Goal: Task Accomplishment & Management: Manage account settings

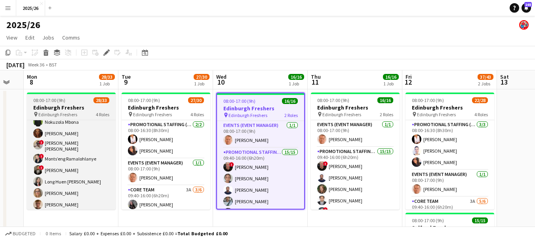
scroll to position [353, 0]
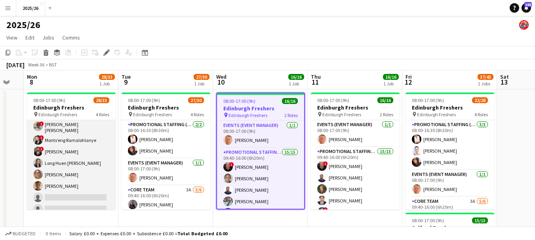
click at [91, 194] on app-card-role "Promotional Staffing (Brand Ambassadors) 1A 21/23 09:40-16:00 (6h20m) ! George …" at bounding box center [71, 73] width 89 height 286
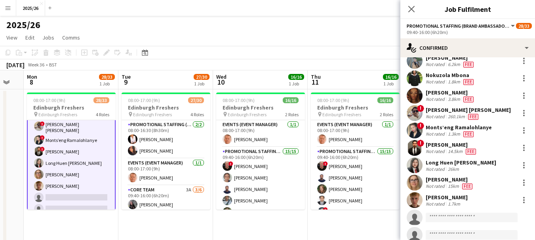
scroll to position [242, 0]
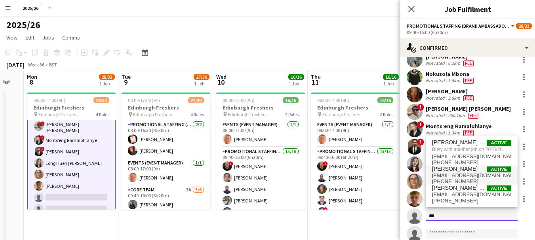
type input "***"
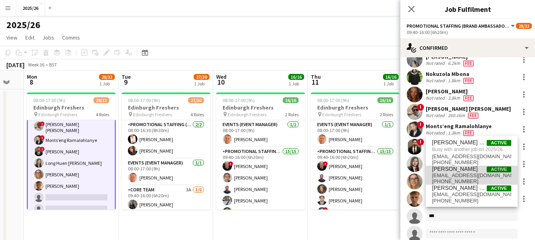
click at [248, 169] on span "Naqash Nadeem Active" at bounding box center [471, 169] width 79 height 7
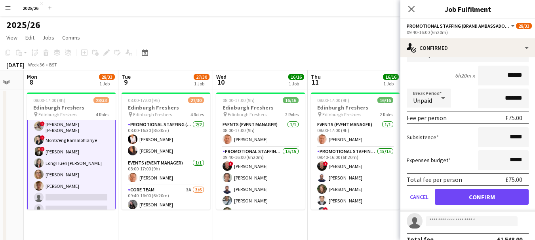
scroll to position [441, 0]
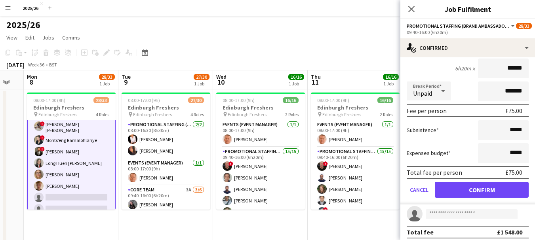
type input "******"
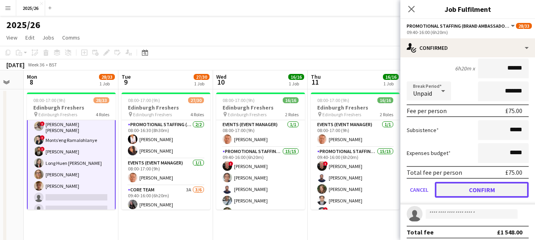
click at [248, 182] on button "Confirm" at bounding box center [481, 190] width 94 height 16
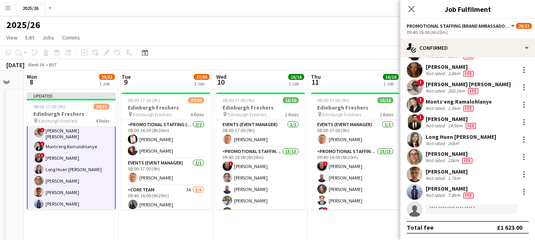
scroll to position [262, 0]
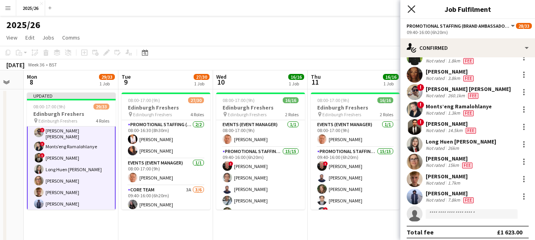
click at [248, 6] on icon "Close pop-in" at bounding box center [411, 9] width 8 height 8
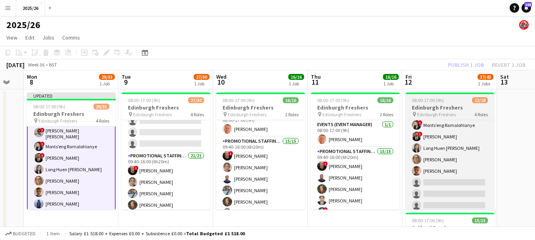
scroll to position [282, 0]
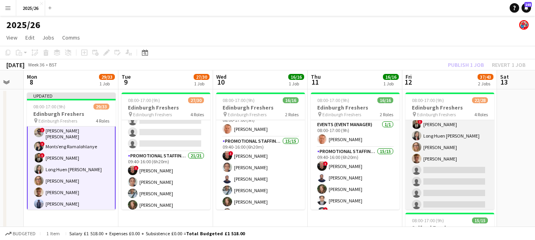
click at [248, 192] on app-card-role "Promotional Staffing (Brand Ambassadors) 1A 13/18 09:40-16:00 (6h20m) ! George …" at bounding box center [449, 113] width 89 height 222
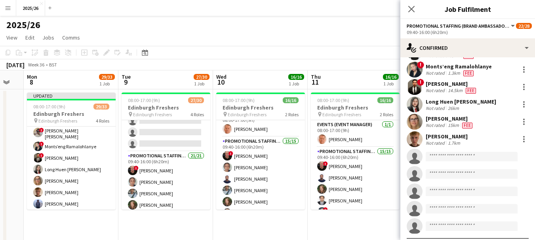
scroll to position [160, 0]
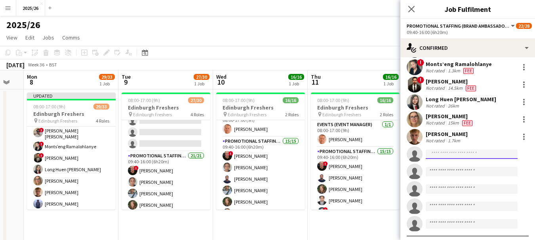
click at [248, 158] on input at bounding box center [471, 154] width 92 height 9
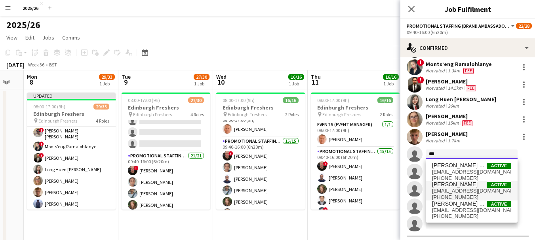
type input "***"
click at [248, 190] on span "naqash_nadeem@hotmail.com" at bounding box center [471, 191] width 79 height 6
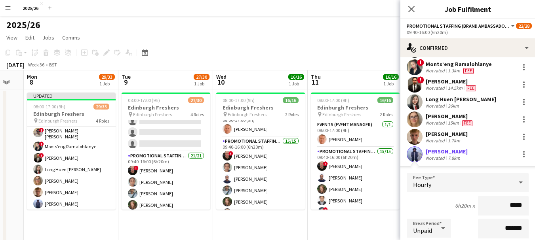
type input "******"
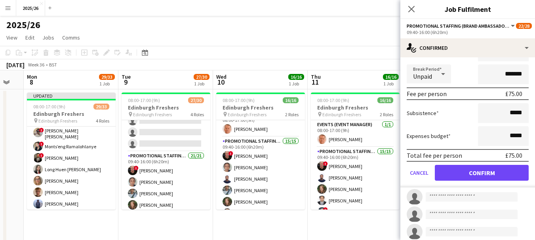
scroll to position [320, 0]
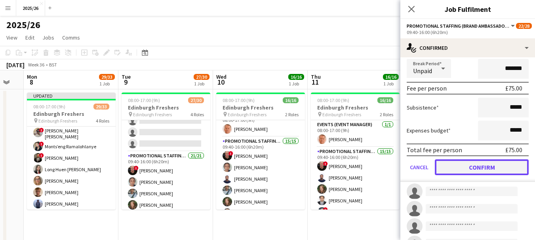
click at [248, 170] on button "Confirm" at bounding box center [481, 167] width 94 height 16
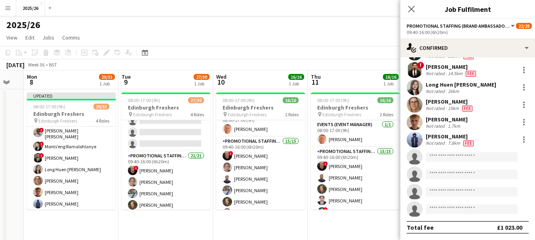
scroll to position [175, 0]
click at [248, 4] on app-icon "Close pop-in" at bounding box center [411, 9] width 11 height 11
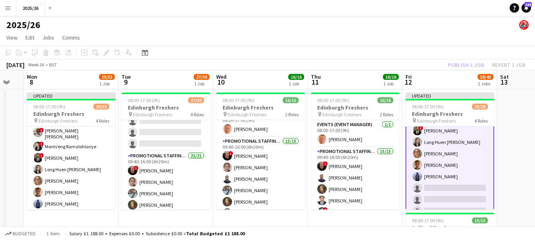
click at [248, 55] on app-toolbar "Copy Paste Paste Ctrl+V Paste with crew Ctrl+Shift+V Paste linked Job Delete Gr…" at bounding box center [267, 52] width 535 height 13
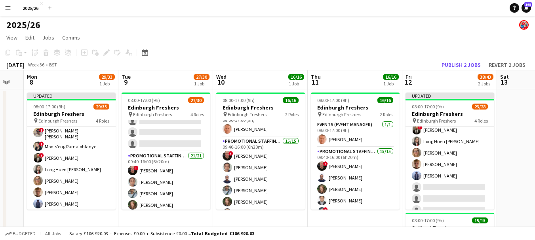
scroll to position [282, 0]
click at [248, 61] on button "Publish 2 jobs" at bounding box center [461, 65] width 46 height 10
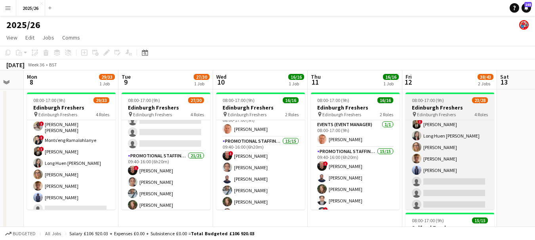
scroll to position [203, 0]
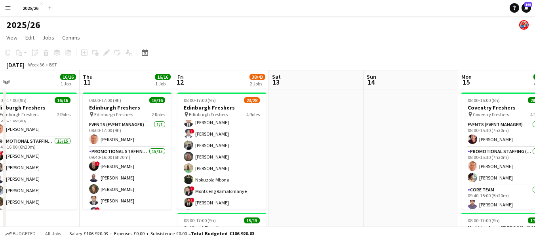
drag, startPoint x: 523, startPoint y: 157, endPoint x: 178, endPoint y: 142, distance: 345.0
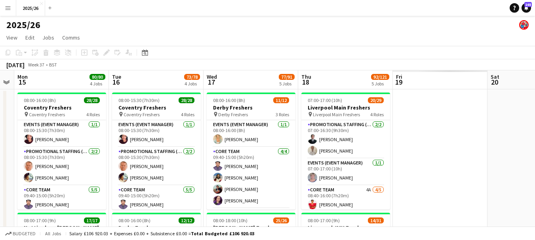
drag, startPoint x: 440, startPoint y: 151, endPoint x: 147, endPoint y: 140, distance: 293.4
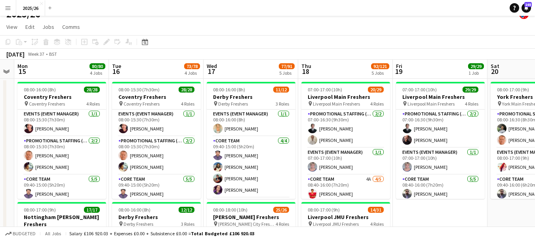
scroll to position [0, 0]
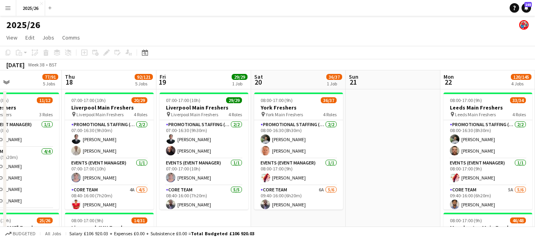
drag, startPoint x: 469, startPoint y: 165, endPoint x: 84, endPoint y: 176, distance: 384.4
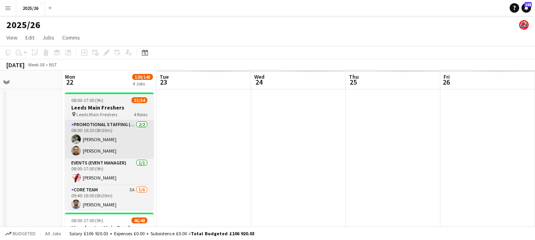
scroll to position [0, 278]
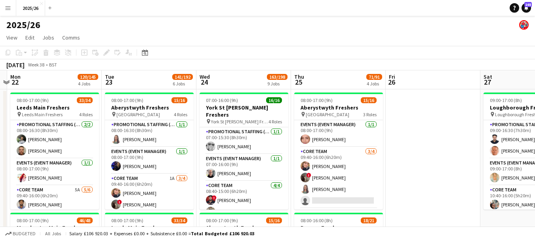
scroll to position [0, 224]
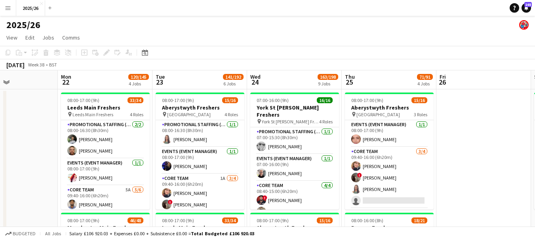
drag, startPoint x: 330, startPoint y: 146, endPoint x: 383, endPoint y: 147, distance: 52.3
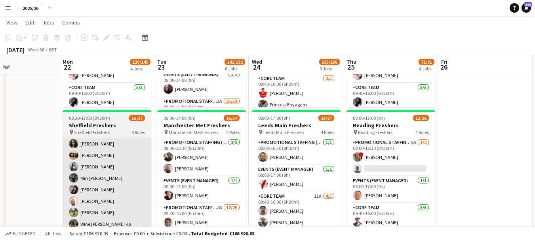
scroll to position [248, 0]
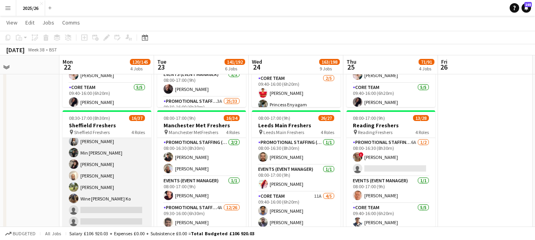
click at [125, 187] on app-card-role "Promotional Staffing (Brand Ambassadors) 4A 11/26 10:10-16:00 (5h50m) David Obi…" at bounding box center [107, 222] width 89 height 314
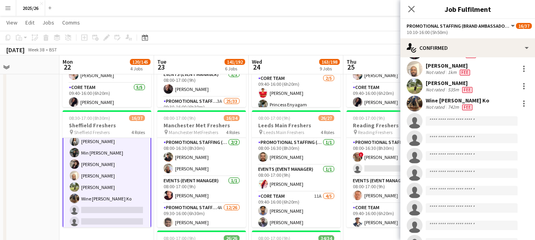
scroll to position [160, 0]
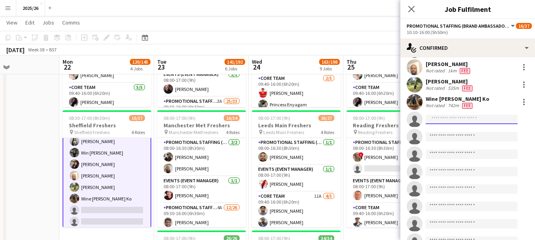
click at [248, 123] on input at bounding box center [471, 119] width 92 height 9
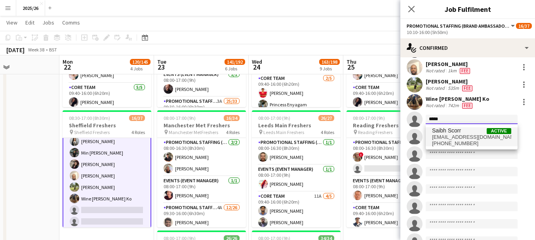
type input "*****"
click at [248, 134] on span "[EMAIL_ADDRESS][DOMAIN_NAME]" at bounding box center [471, 137] width 79 height 6
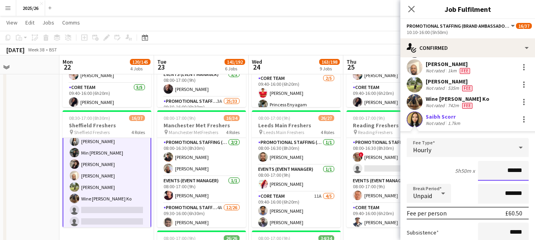
scroll to position [320, 0]
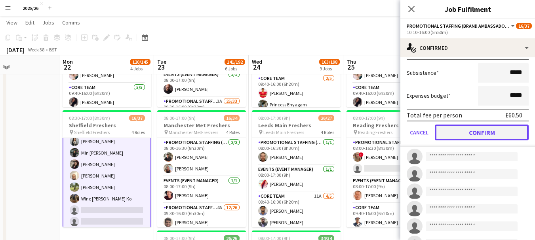
click at [248, 137] on button "Confirm" at bounding box center [481, 133] width 94 height 16
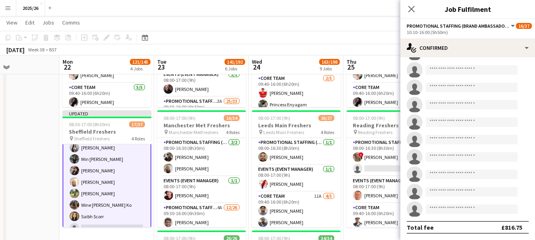
scroll to position [314, 0]
click at [248, 10] on icon at bounding box center [411, 9] width 8 height 8
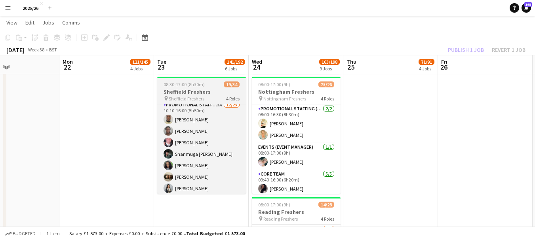
scroll to position [238, 0]
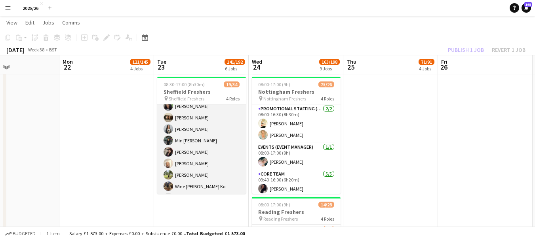
click at [211, 161] on app-card-role "Promotional Staffing (Brand Ambassadors) 3A 12/23 10:10-16:00 (5h50m) David Obi…" at bounding box center [201, 180] width 89 height 279
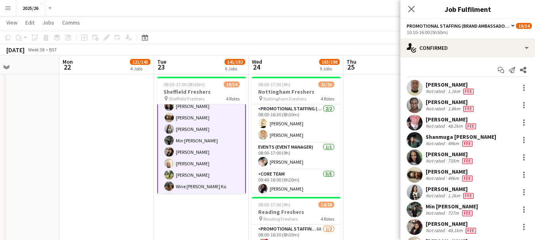
scroll to position [160, 0]
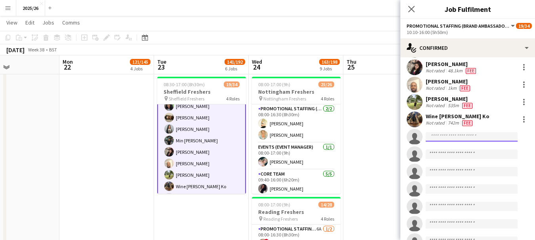
click at [248, 140] on input at bounding box center [471, 136] width 92 height 9
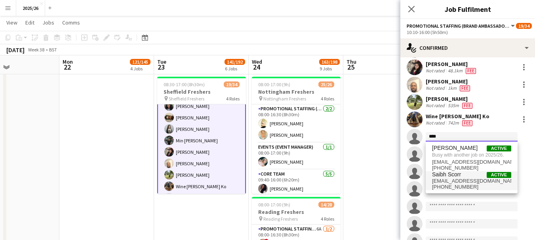
type input "****"
click at [248, 187] on span "+447523914506" at bounding box center [471, 187] width 79 height 6
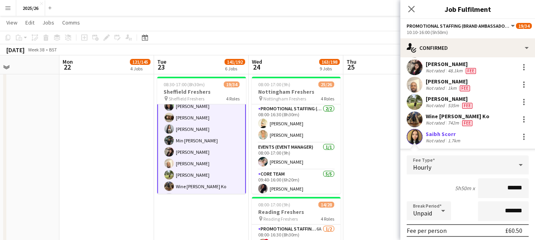
scroll to position [320, 0]
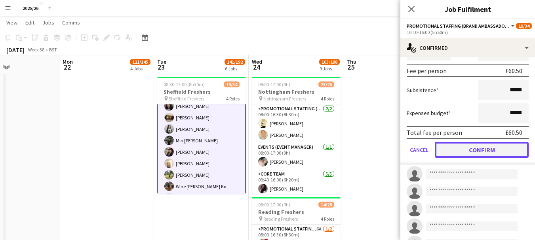
click at [248, 154] on button "Confirm" at bounding box center [481, 150] width 94 height 16
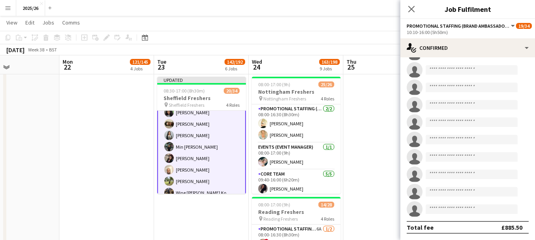
scroll to position [262, 0]
click at [248, 12] on icon at bounding box center [411, 9] width 8 height 8
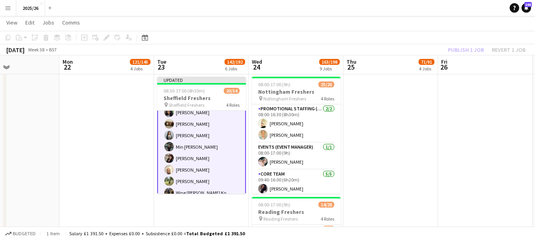
click at [248, 51] on div "Publish 1 job Revert 1 job" at bounding box center [486, 50] width 97 height 10
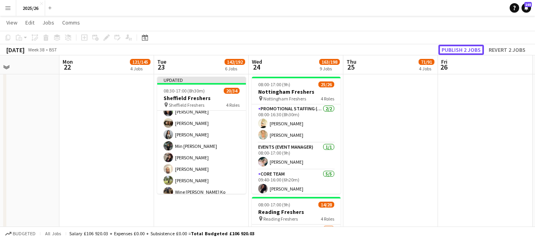
scroll to position [238, 0]
click at [248, 51] on button "Publish 2 jobs" at bounding box center [461, 50] width 46 height 10
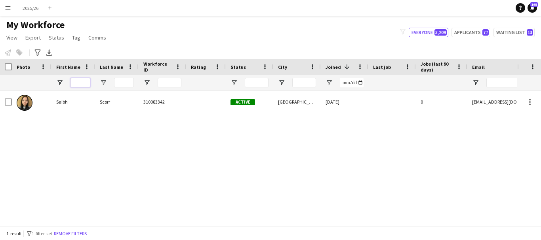
click at [80, 85] on input "First Name Filter Input" at bounding box center [80, 82] width 20 height 9
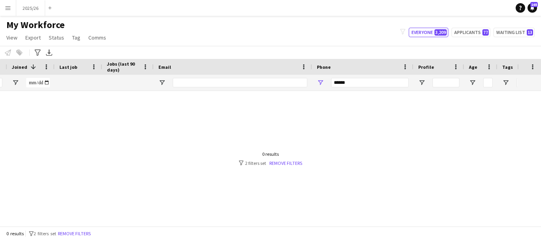
type input "******"
drag, startPoint x: 365, startPoint y: 84, endPoint x: 266, endPoint y: 81, distance: 99.8
click at [265, 81] on div "******" at bounding box center [116, 83] width 858 height 16
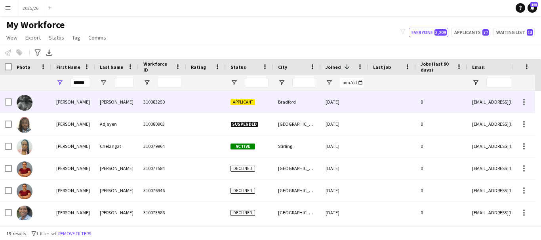
click at [181, 100] on div "310083250" at bounding box center [162, 102] width 47 height 22
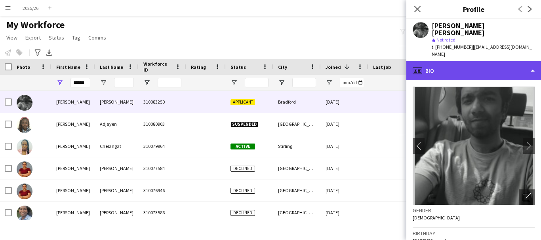
click at [505, 68] on div "profile Bio" at bounding box center [473, 70] width 135 height 19
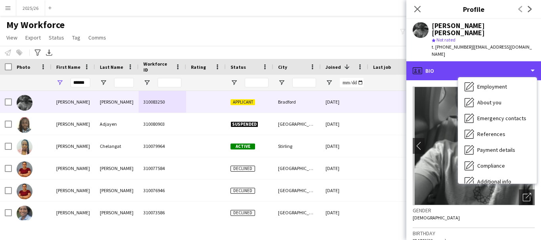
scroll to position [90, 0]
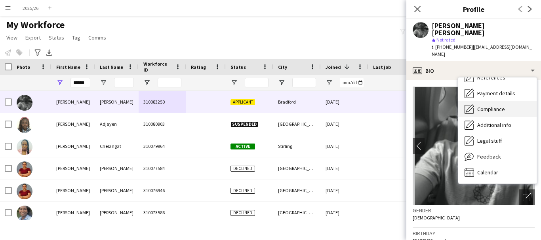
click at [508, 107] on div "Compliance Compliance" at bounding box center [497, 109] width 78 height 16
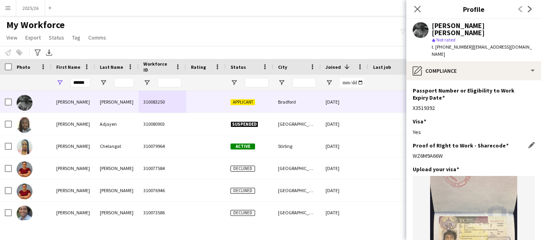
drag, startPoint x: 459, startPoint y: 144, endPoint x: 413, endPoint y: 141, distance: 46.8
click at [413, 152] on div "WZ6M9A66W" at bounding box center [473, 155] width 122 height 7
copy div "WZ6M9A66W"
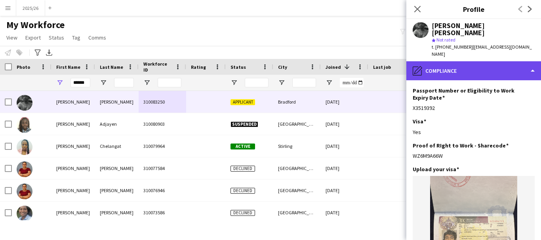
click at [480, 66] on div "pencil4 Compliance" at bounding box center [473, 70] width 135 height 19
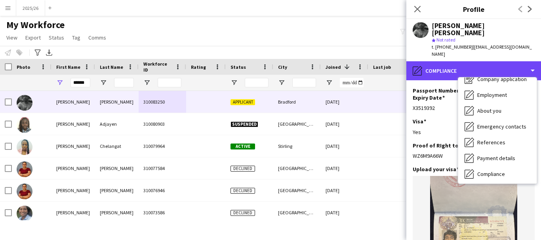
scroll to position [0, 0]
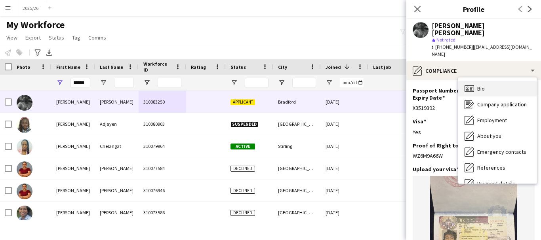
click at [502, 82] on div "Bio Bio" at bounding box center [497, 89] width 78 height 16
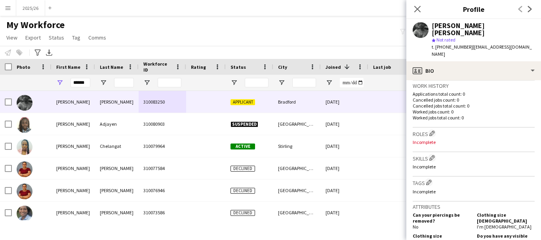
scroll to position [206, 0]
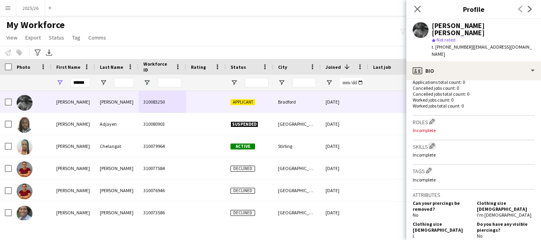
click at [431, 143] on app-icon "Edit crew company skills" at bounding box center [432, 146] width 6 height 6
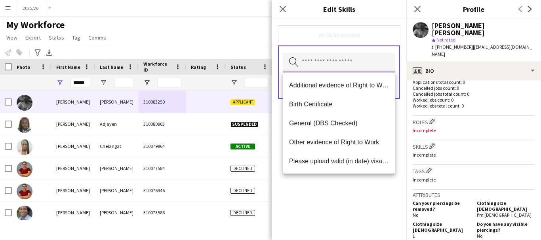
click at [372, 68] on input "text" at bounding box center [339, 63] width 112 height 20
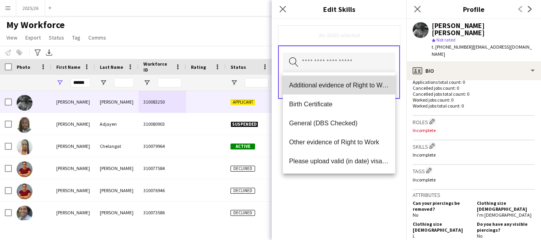
click at [352, 86] on span "Additional evidence of Right to Work" at bounding box center [339, 86] width 100 height 8
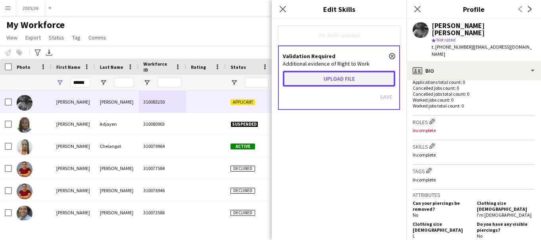
click at [325, 80] on button "Upload file" at bounding box center [339, 79] width 112 height 16
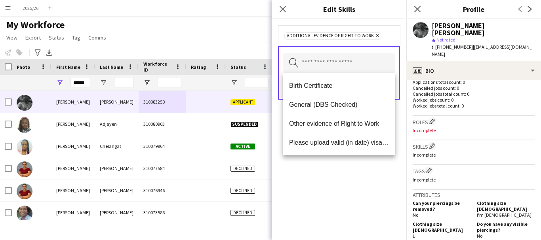
click at [396, 188] on div "Additional evidence of Right to Work Remove Search by skill name Save" at bounding box center [338, 129] width 135 height 221
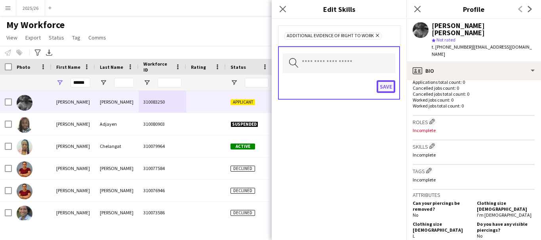
click at [385, 86] on button "Save" at bounding box center [385, 86] width 19 height 13
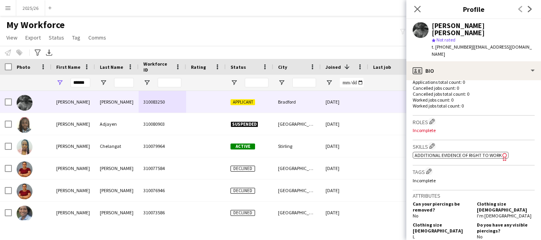
scroll to position [352, 0]
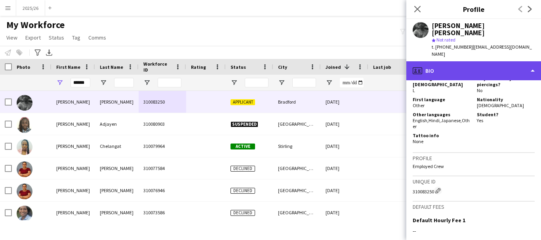
click at [501, 66] on div "profile Bio" at bounding box center [473, 70] width 135 height 19
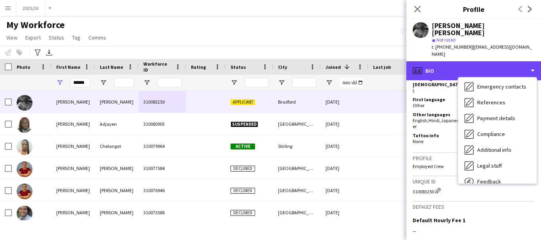
scroll to position [90, 0]
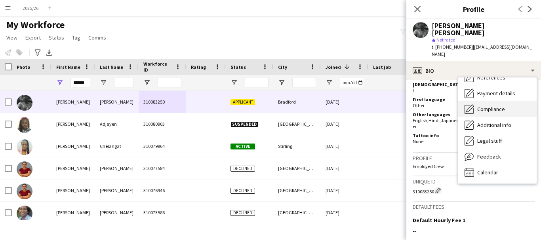
click at [494, 106] on span "Compliance" at bounding box center [491, 109] width 28 height 7
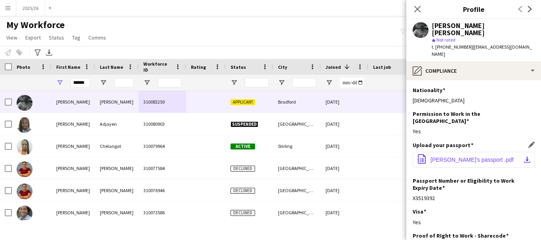
click at [484, 157] on span "[PERSON_NAME]'s passport .pdf" at bounding box center [471, 160] width 83 height 6
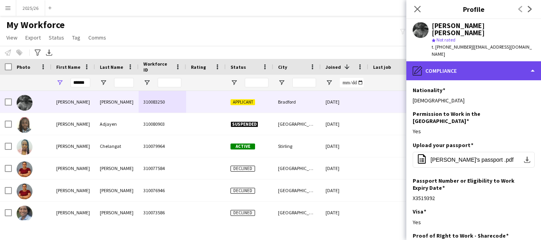
click at [474, 62] on div "pencil4 Compliance" at bounding box center [473, 70] width 135 height 19
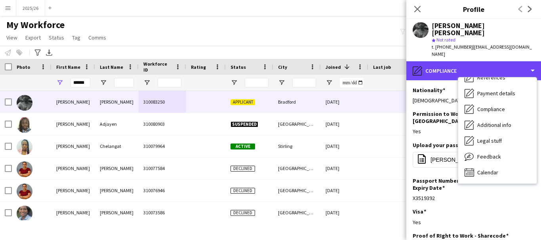
scroll to position [0, 0]
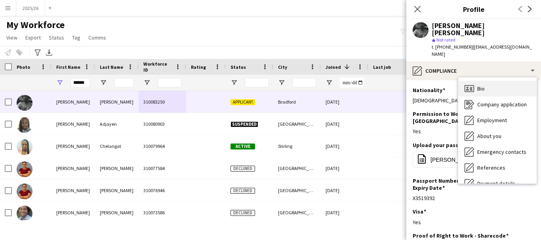
click at [501, 81] on div "Bio Bio" at bounding box center [497, 89] width 78 height 16
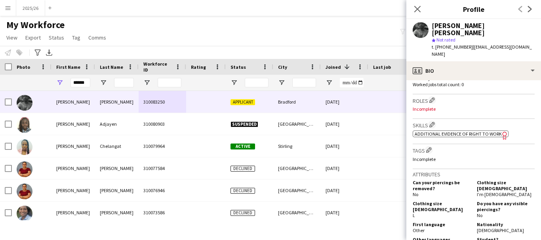
scroll to position [229, 0]
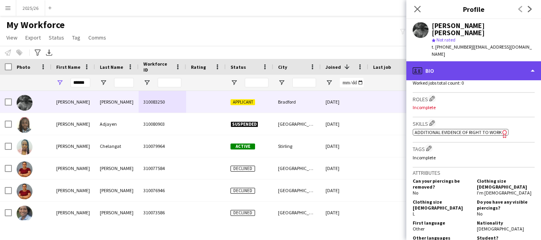
click at [482, 61] on div "profile Bio" at bounding box center [473, 70] width 135 height 19
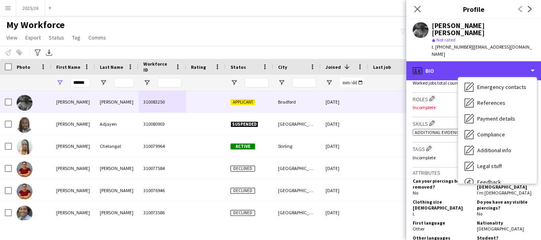
scroll to position [90, 0]
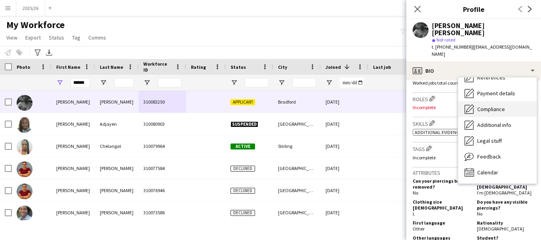
click at [497, 106] on span "Compliance" at bounding box center [491, 109] width 28 height 7
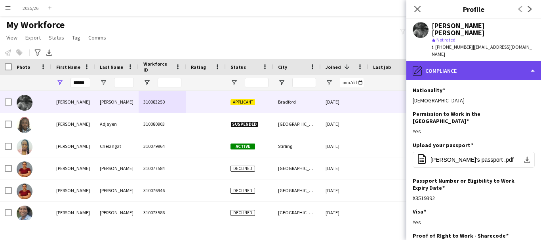
click at [470, 61] on div "pencil4 Compliance" at bounding box center [473, 70] width 135 height 19
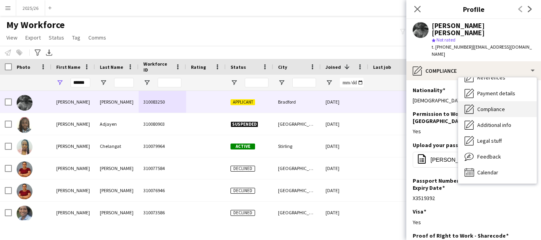
click at [500, 106] on span "Compliance" at bounding box center [491, 109] width 28 height 7
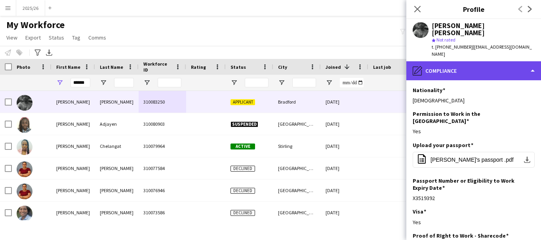
click at [484, 65] on div "pencil4 Compliance" at bounding box center [473, 70] width 135 height 19
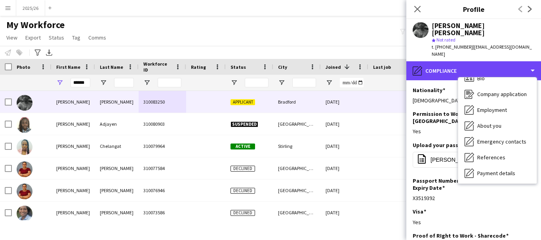
scroll to position [0, 0]
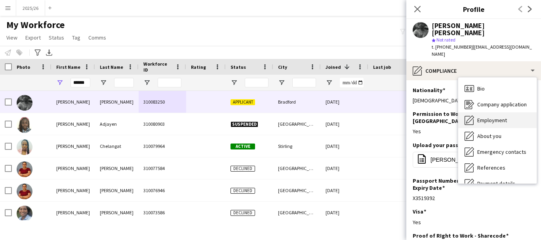
click at [469, 116] on icon at bounding box center [470, 120] width 8 height 8
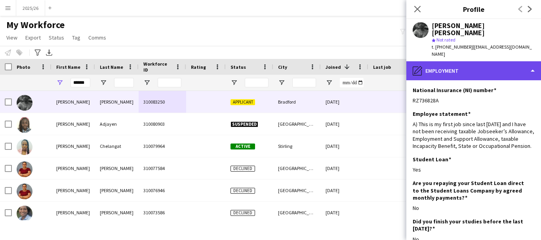
click at [455, 71] on div "pencil4 Employment" at bounding box center [473, 70] width 135 height 19
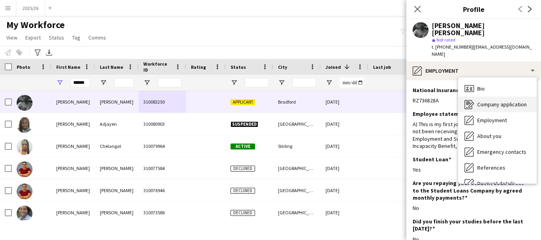
click at [493, 101] on span "Company application" at bounding box center [501, 104] width 49 height 7
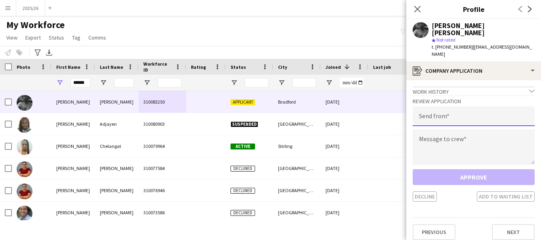
click at [461, 107] on input "email" at bounding box center [473, 116] width 122 height 20
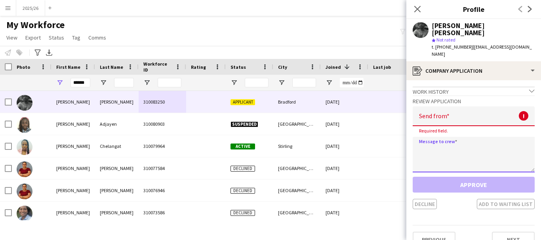
click at [439, 139] on textarea at bounding box center [473, 155] width 122 height 36
paste textarea "*********"
type textarea "*********"
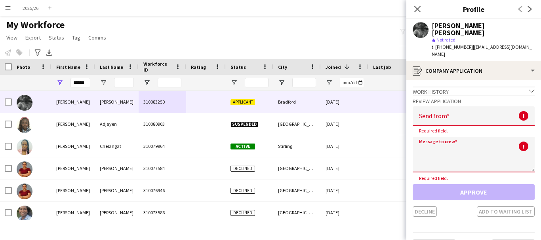
paste textarea "**********"
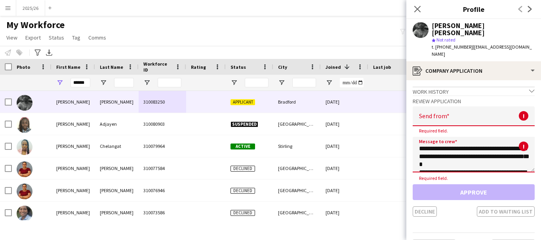
scroll to position [123, 0]
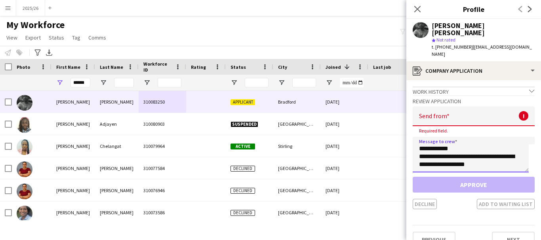
type textarea "**********"
click at [454, 117] on input "email" at bounding box center [473, 116] width 122 height 20
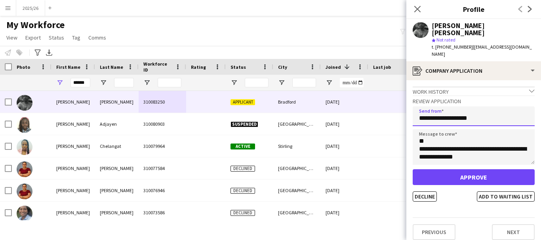
type input "**********"
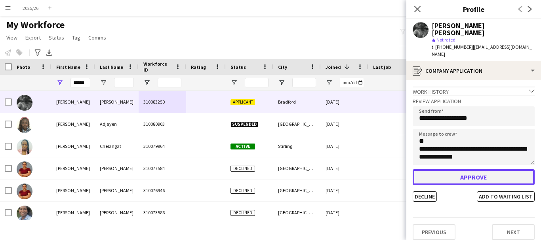
click at [485, 169] on button "Approve" at bounding box center [473, 177] width 122 height 16
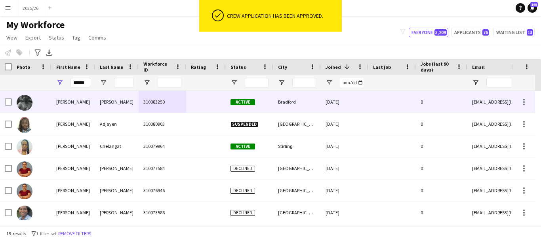
click at [273, 106] on div "Active" at bounding box center [249, 102] width 47 height 22
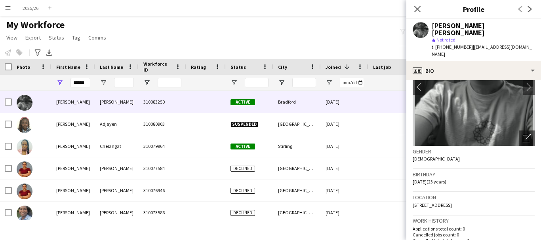
scroll to position [97, 0]
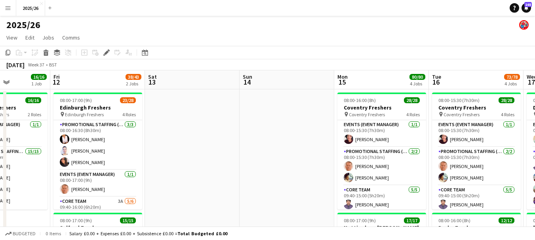
drag, startPoint x: 391, startPoint y: 117, endPoint x: 24, endPoint y: 116, distance: 366.8
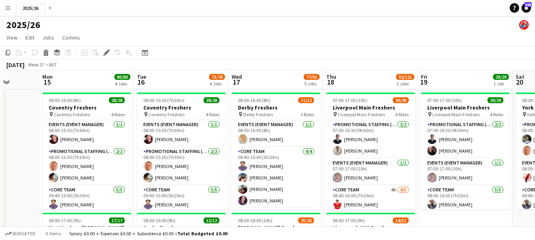
scroll to position [0, 339]
drag, startPoint x: 322, startPoint y: 147, endPoint x: 211, endPoint y: 134, distance: 112.4
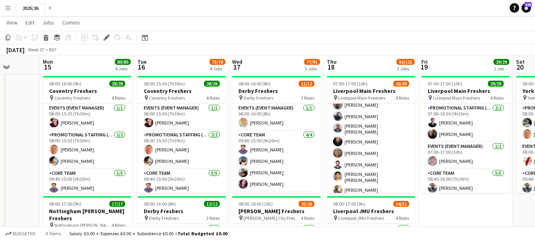
scroll to position [1, 0]
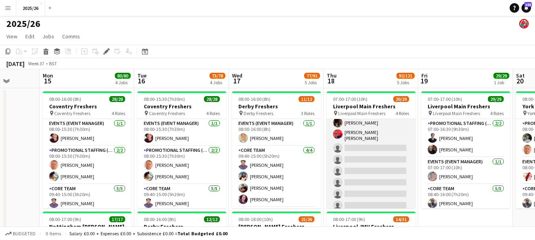
click at [383, 176] on app-card-role "Promotional Staffing (Brand Ambassadors) 2A 13/21 08:40-16:00 (7h20m) Muhammad …" at bounding box center [370, 105] width 89 height 264
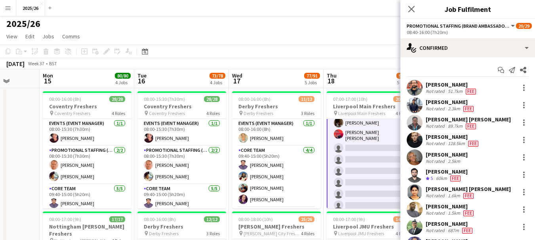
scroll to position [160, 0]
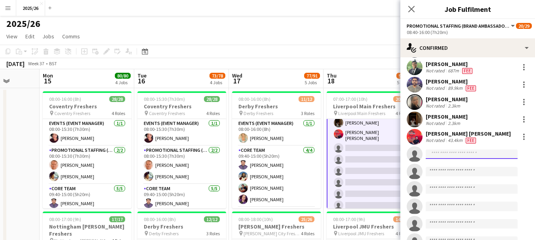
click at [474, 151] on input at bounding box center [471, 154] width 92 height 9
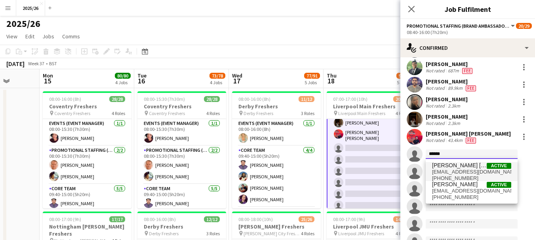
type input "******"
click at [473, 165] on span "[PERSON_NAME] [PERSON_NAME]" at bounding box center [459, 165] width 55 height 7
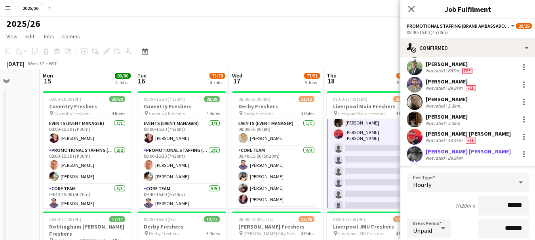
type input "******"
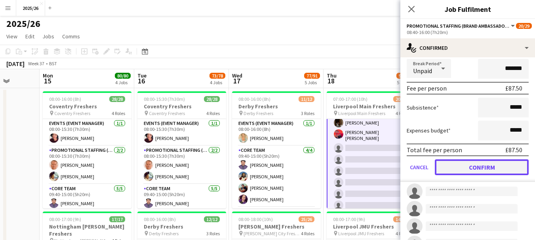
click at [490, 174] on button "Confirm" at bounding box center [481, 167] width 94 height 16
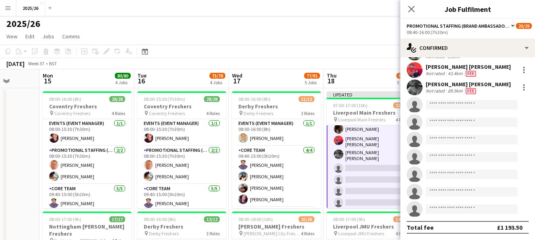
scroll to position [231, 0]
click at [414, 9] on icon "Close pop-in" at bounding box center [411, 9] width 8 height 8
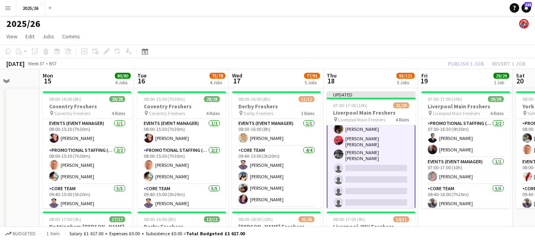
click at [463, 61] on div "Publish 1 job Revert 1 job" at bounding box center [486, 64] width 97 height 10
click at [463, 61] on button "Publish 1 job" at bounding box center [465, 64] width 42 height 10
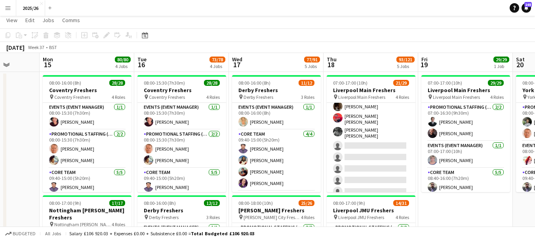
scroll to position [0, 0]
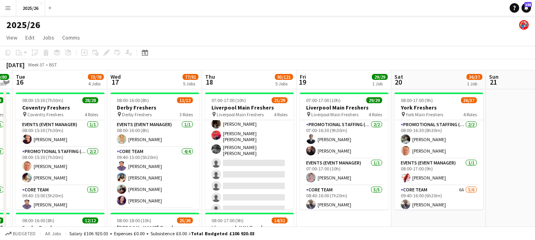
drag, startPoint x: 470, startPoint y: 151, endPoint x: 298, endPoint y: 137, distance: 172.7
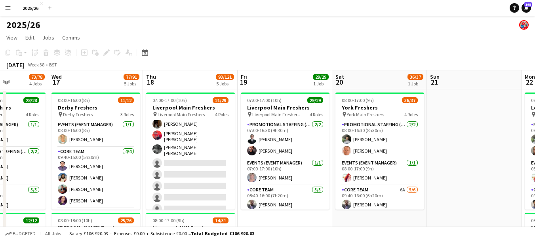
drag, startPoint x: 432, startPoint y: 137, endPoint x: 425, endPoint y: 161, distance: 25.3
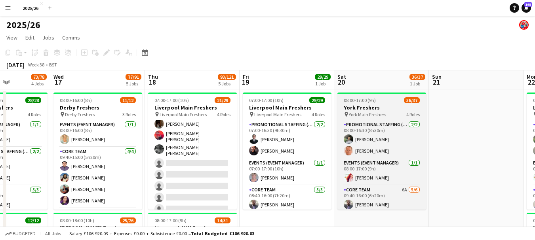
scroll to position [78, 0]
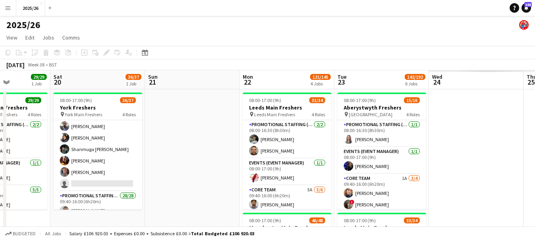
drag, startPoint x: 333, startPoint y: 191, endPoint x: 198, endPoint y: 156, distance: 139.8
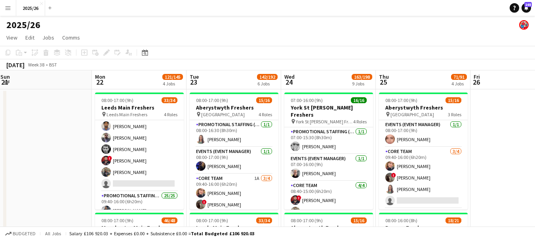
scroll to position [0, 281]
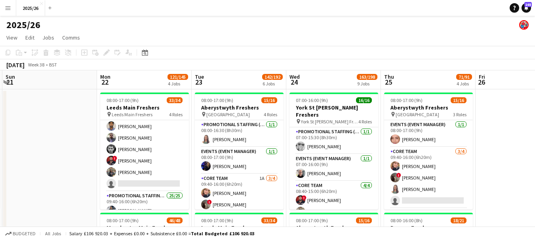
drag, startPoint x: 332, startPoint y: 175, endPoint x: 262, endPoint y: 163, distance: 71.2
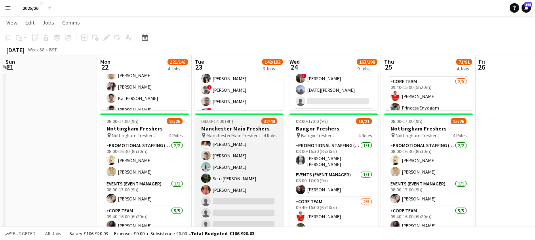
scroll to position [400, 0]
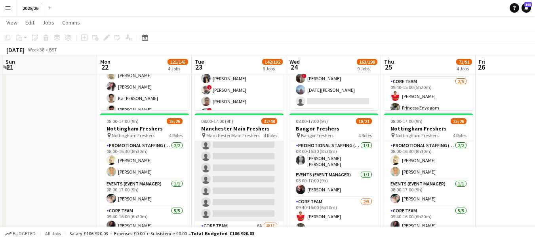
click at [233, 180] on app-card-role "Promotional Staffing (Brand Ambassadors) 3A 25/33 09:30-16:00 (6h30m) Shayanya …" at bounding box center [239, 20] width 89 height 401
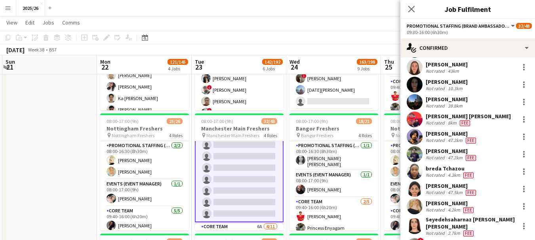
scroll to position [320, 0]
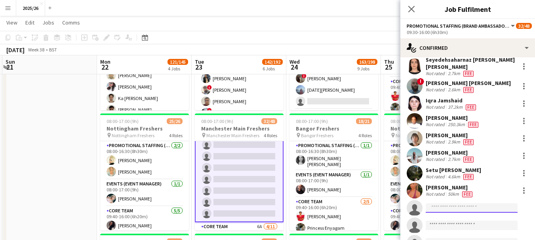
click at [448, 203] on input at bounding box center [471, 207] width 92 height 9
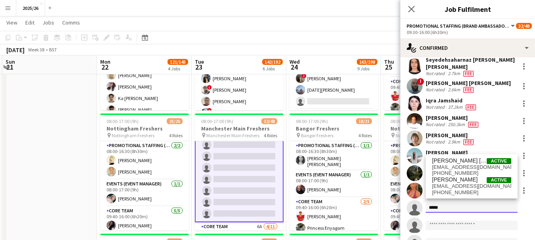
type input "*****"
click at [464, 168] on span "[EMAIL_ADDRESS][DOMAIN_NAME]" at bounding box center [471, 167] width 79 height 6
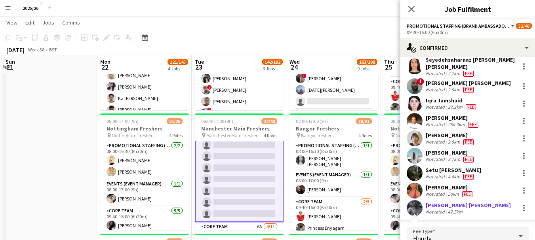
scroll to position [423, 0]
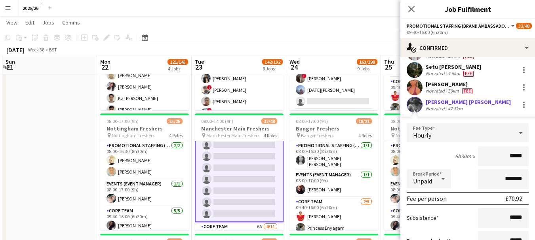
type input "******"
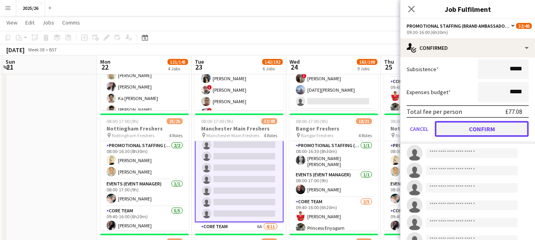
click at [476, 129] on button "Confirm" at bounding box center [481, 129] width 94 height 16
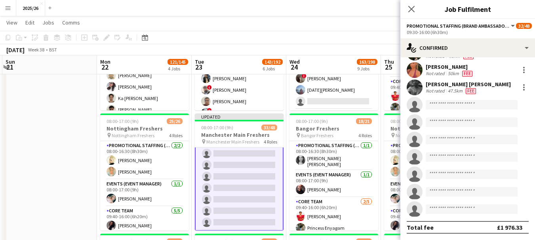
scroll to position [440, 0]
click at [407, 7] on icon "Close pop-in" at bounding box center [411, 9] width 8 height 8
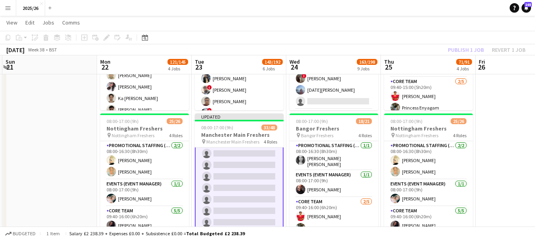
click at [474, 47] on div "Publish 1 job Revert 1 job" at bounding box center [486, 50] width 97 height 10
click at [474, 47] on button "Publish 1 job" at bounding box center [465, 50] width 42 height 10
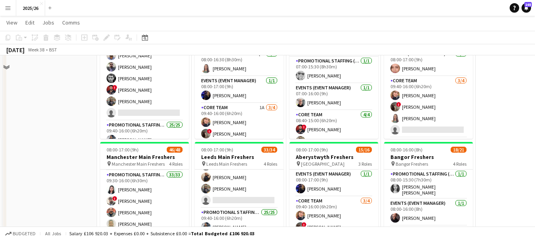
scroll to position [0, 0]
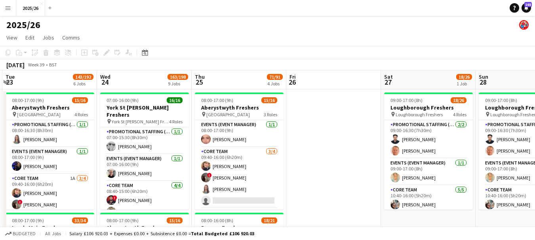
drag, startPoint x: 514, startPoint y: 101, endPoint x: 282, endPoint y: 75, distance: 233.4
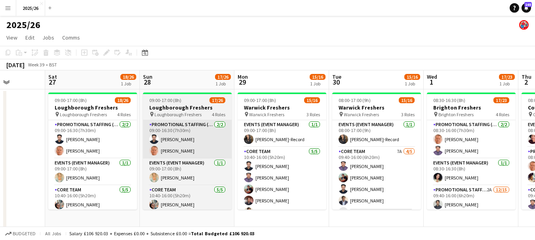
scroll to position [0, 238]
drag, startPoint x: 474, startPoint y: 166, endPoint x: 182, endPoint y: 154, distance: 291.5
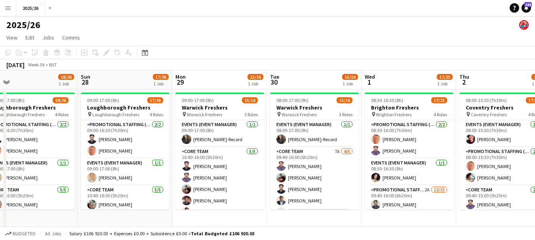
scroll to position [0, 176]
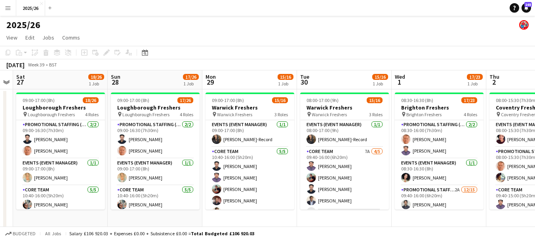
drag, startPoint x: 264, startPoint y: 172, endPoint x: 302, endPoint y: 156, distance: 41.5
